Goal: Navigation & Orientation: Find specific page/section

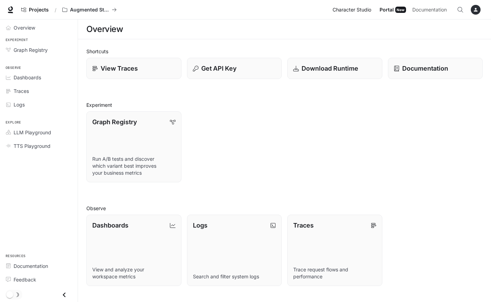
click at [355, 15] on link "Character Studio Character Studio" at bounding box center [353, 10] width 46 height 14
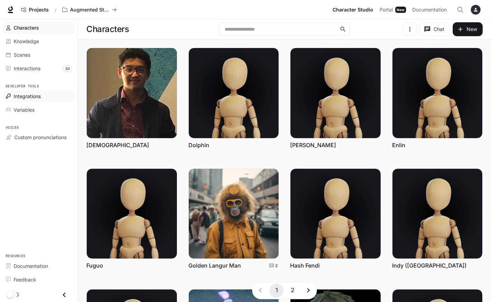
click at [43, 95] on div "Integrations" at bounding box center [43, 96] width 58 height 7
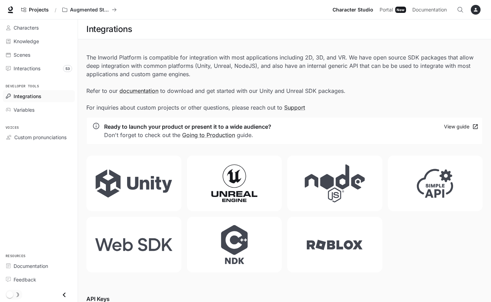
click at [240, 182] on icon at bounding box center [234, 183] width 78 height 39
